Goal: Information Seeking & Learning: Learn about a topic

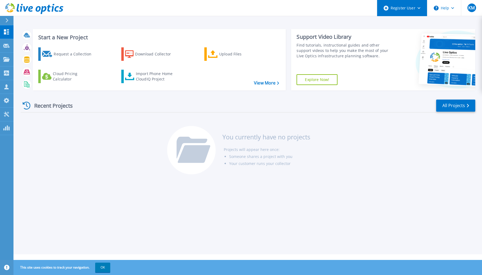
click at [417, 8] on div "Register User" at bounding box center [402, 8] width 50 height 16
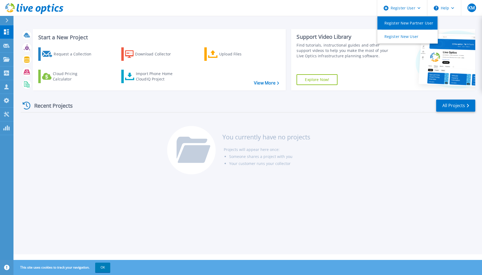
click at [406, 20] on link "Register New Partner User" at bounding box center [407, 22] width 60 height 13
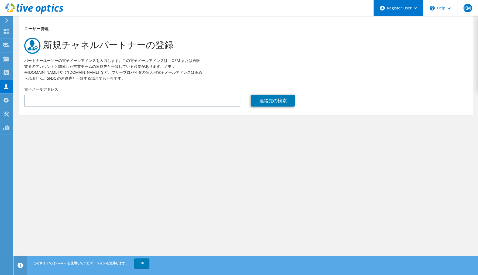
click at [414, 9] on icon at bounding box center [414, 8] width 3 height 2
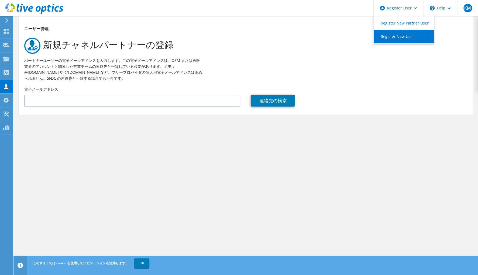
click at [408, 36] on link "Register New User" at bounding box center [403, 36] width 60 height 13
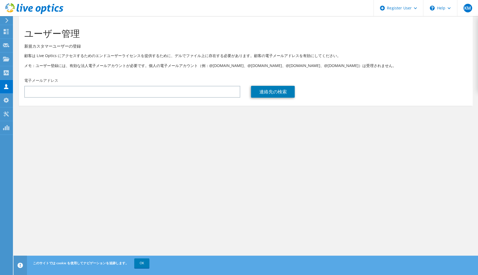
click at [47, 8] on icon at bounding box center [34, 8] width 58 height 11
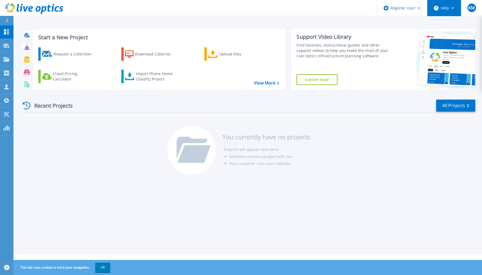
click at [451, 7] on button "Help" at bounding box center [444, 8] width 34 height 16
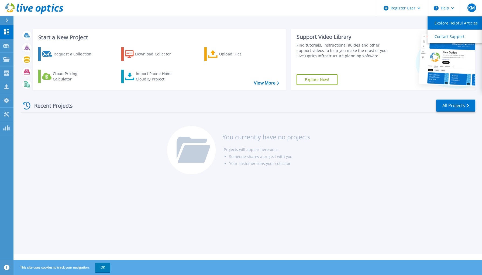
click at [447, 20] on link "Explore Helpful Articles" at bounding box center [457, 22] width 60 height 13
click at [92, 159] on div "Recent Projects All Projects You currently have no projects Projects will appea…" at bounding box center [248, 137] width 454 height 85
click at [80, 245] on div "Start a New Project Request a Collection Download Collector Upload Files Cloud …" at bounding box center [247, 127] width 468 height 255
click at [7, 267] on icon at bounding box center [6, 267] width 5 height 5
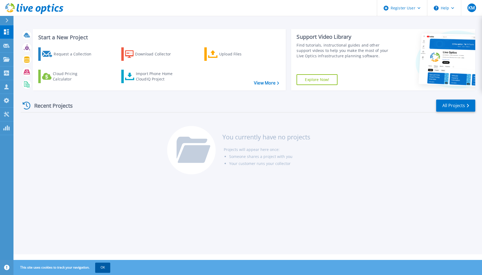
click at [101, 265] on button "OK" at bounding box center [102, 268] width 15 height 10
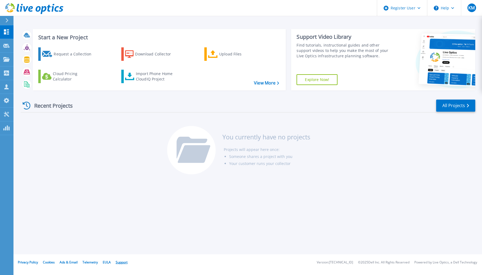
click at [122, 262] on link "Support" at bounding box center [122, 262] width 12 height 5
